Goal: Find specific page/section: Find specific page/section

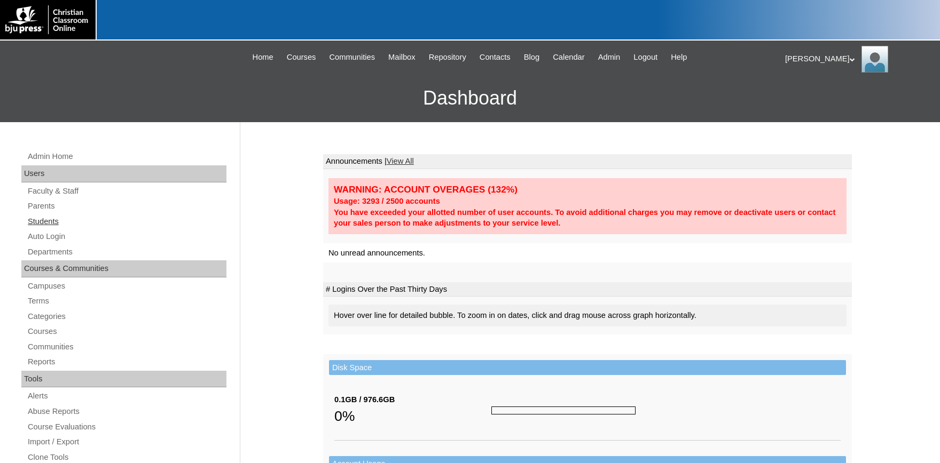
drag, startPoint x: 29, startPoint y: 203, endPoint x: 175, endPoint y: 220, distance: 146.3
click at [30, 203] on link "Parents" at bounding box center [127, 206] width 200 height 13
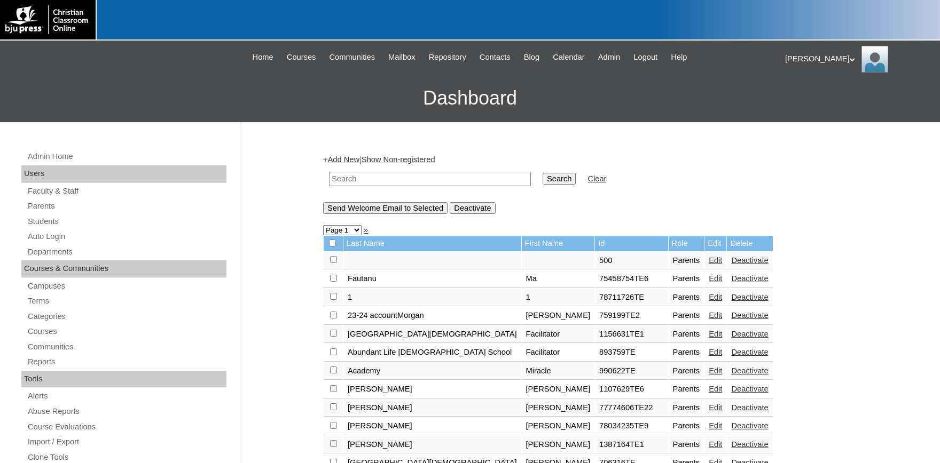
click at [397, 183] on input "text" at bounding box center [429, 179] width 201 height 14
type input "500043860"
click at [542, 173] on input "Search" at bounding box center [558, 179] width 33 height 12
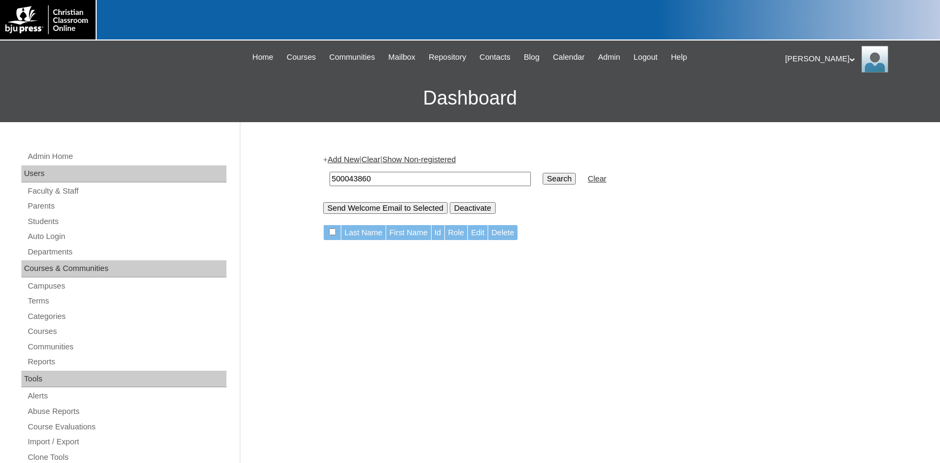
click at [390, 181] on input "500043860" at bounding box center [429, 179] width 201 height 14
drag, startPoint x: 390, startPoint y: 181, endPoint x: 232, endPoint y: 164, distance: 158.9
click at [329, 172] on input "500043860" at bounding box center [429, 179] width 201 height 14
type input "Penna"
click at [542, 173] on input "Search" at bounding box center [558, 179] width 33 height 12
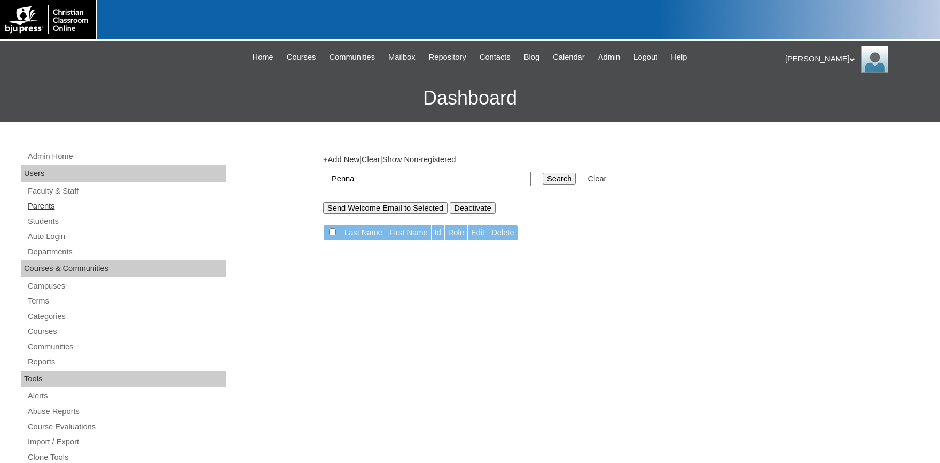
click at [49, 202] on link "Parents" at bounding box center [127, 206] width 200 height 13
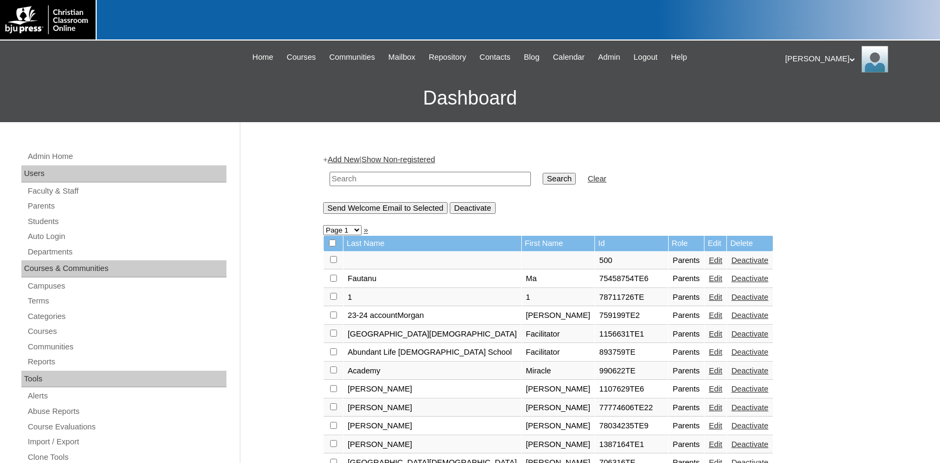
click at [391, 180] on input "text" at bounding box center [429, 179] width 201 height 14
type input "Penna"
click at [542, 173] on input "Search" at bounding box center [558, 179] width 33 height 12
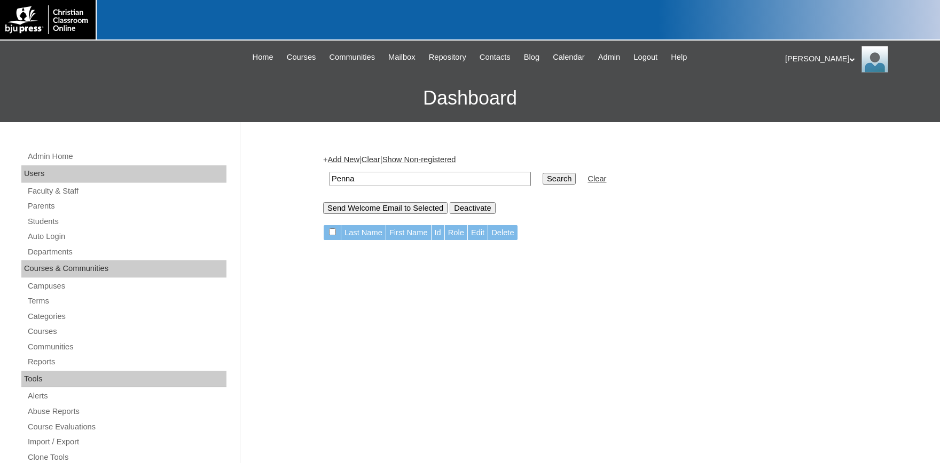
drag, startPoint x: 363, startPoint y: 180, endPoint x: 256, endPoint y: 169, distance: 107.9
click at [329, 172] on input "Penna" at bounding box center [429, 179] width 201 height 14
click at [50, 219] on link "Students" at bounding box center [127, 221] width 200 height 13
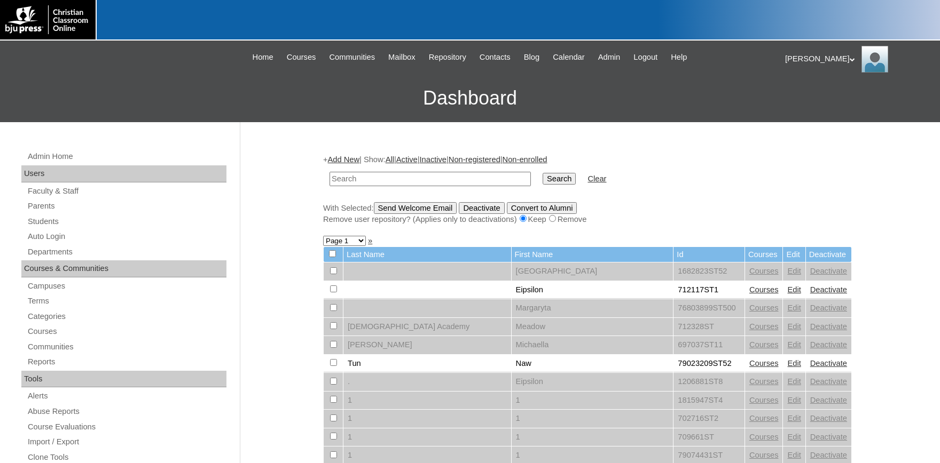
click at [397, 180] on input "text" at bounding box center [429, 179] width 201 height 14
type input "500043860"
click at [542, 173] on input "Search" at bounding box center [558, 179] width 33 height 12
